Goal: Information Seeking & Learning: Learn about a topic

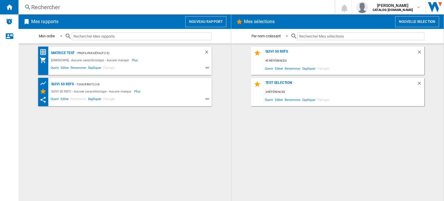
click at [106, 35] on input "text" at bounding box center [142, 36] width 140 height 8
click at [48, 5] on div "Rechercher" at bounding box center [175, 7] width 288 height 8
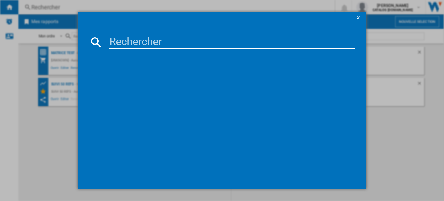
click at [112, 40] on input at bounding box center [232, 42] width 246 height 14
type input "krups EA875"
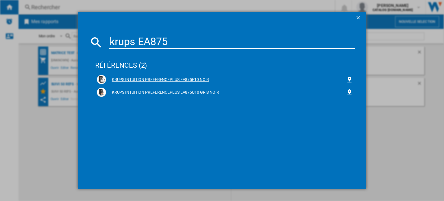
click at [126, 78] on div "KRUPS INTUITION PREFERENCEPLUS EA875E10 NOIR" at bounding box center [226, 80] width 240 height 6
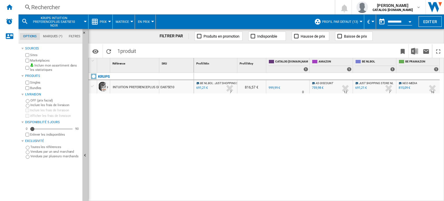
click at [109, 23] on md-menu "Prix Prix Matrice des prix Classement des prix Analyses Base 100 Références com…" at bounding box center [100, 21] width 24 height 14
click at [109, 21] on div at bounding box center [109, 21] width 3 height 1
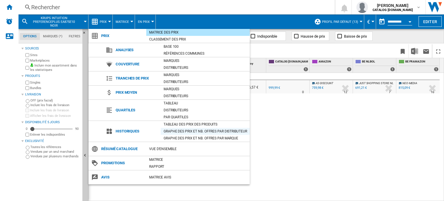
click at [178, 129] on div "Graphe des prix et nb. offres par distributeur" at bounding box center [205, 131] width 89 height 6
